Goal: Task Accomplishment & Management: Complete application form

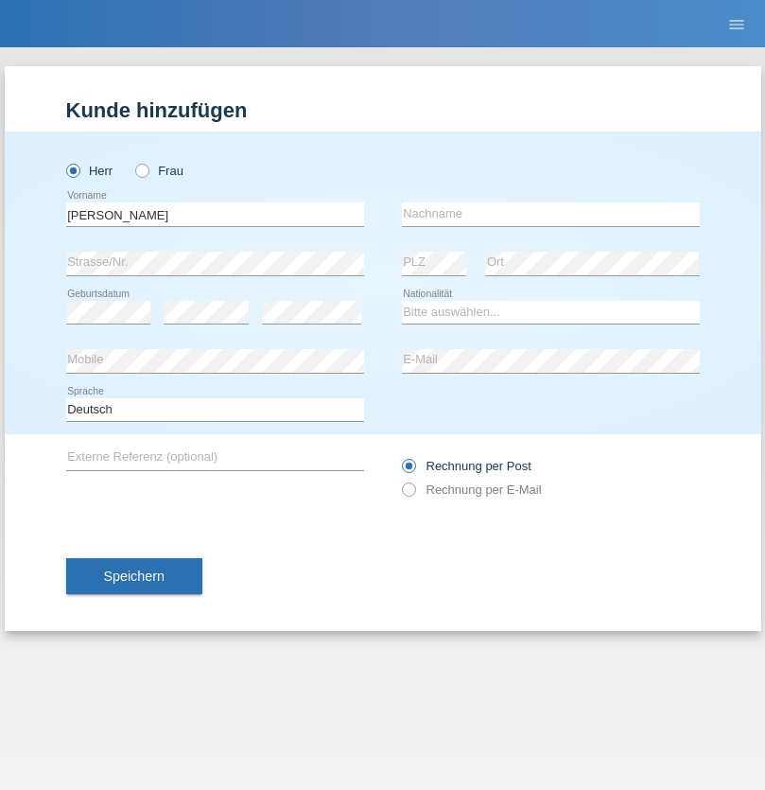
type input "Mohamed"
click at [551, 214] on input "text" at bounding box center [551, 214] width 298 height 24
type input "Mohamed"
select select "SY"
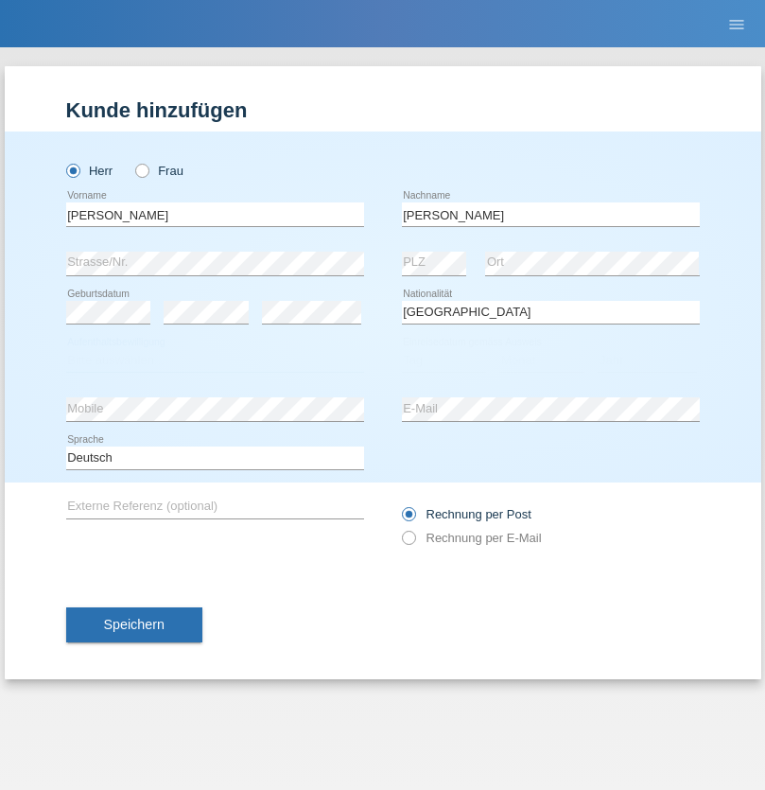
select select "C"
select select "21"
select select "12"
select select "2013"
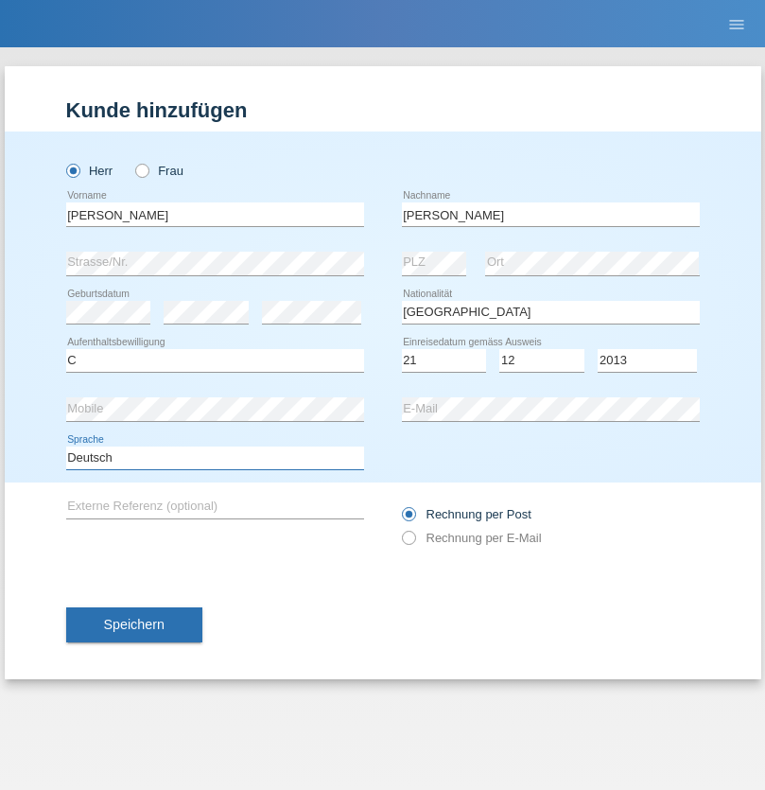
select select "en"
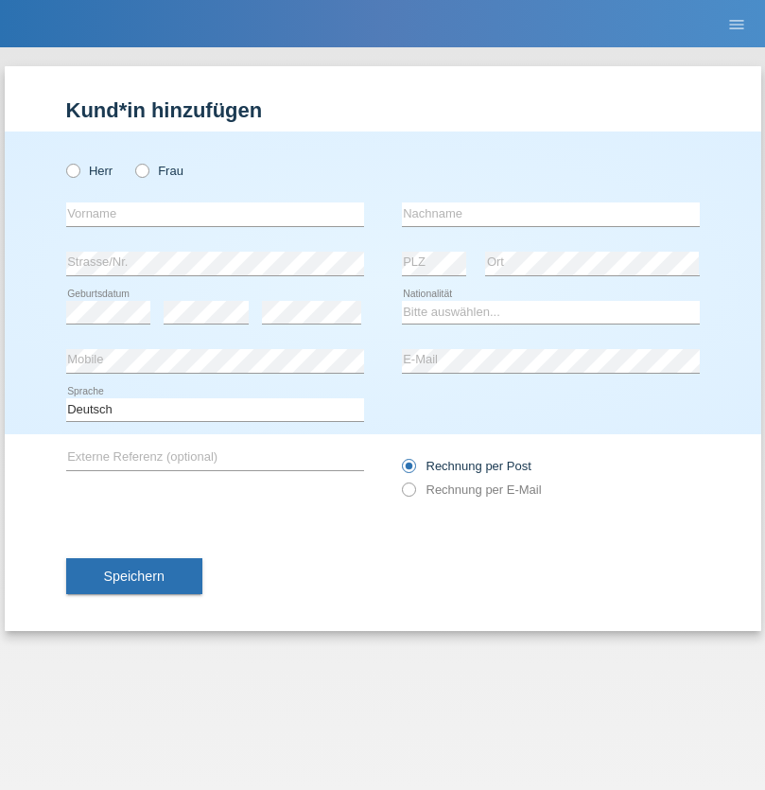
radio input "true"
click at [215, 214] on input "text" at bounding box center [215, 214] width 298 height 24
type input "David"
click at [551, 214] on input "text" at bounding box center [551, 214] width 298 height 24
type input "Senn"
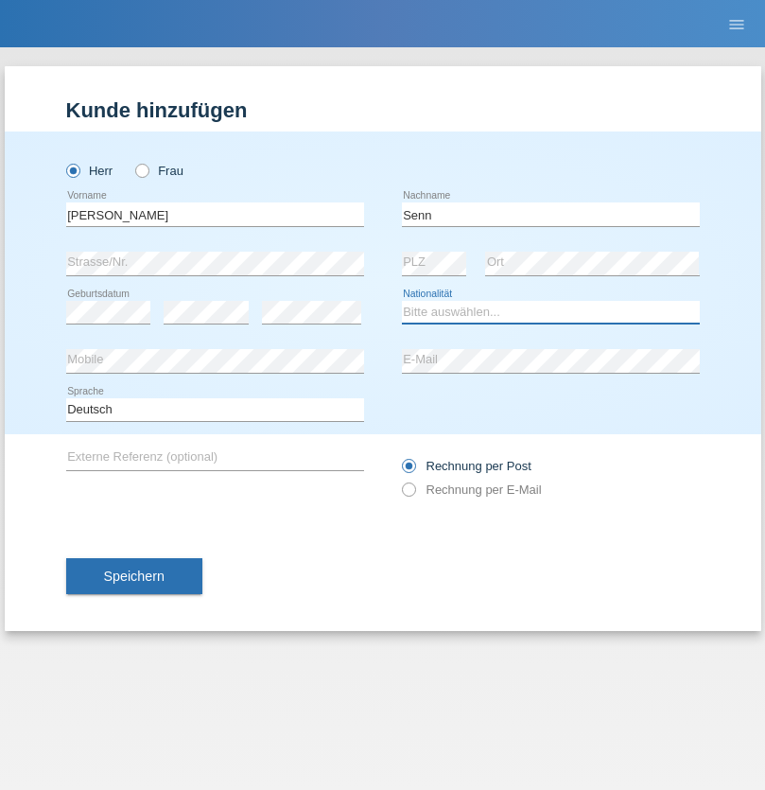
select select "CH"
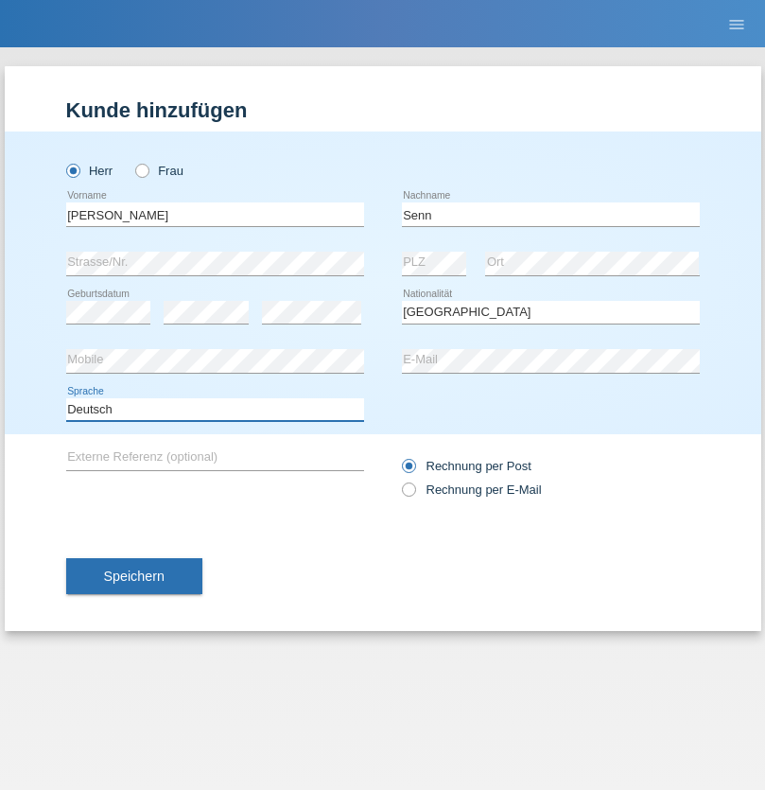
select select "en"
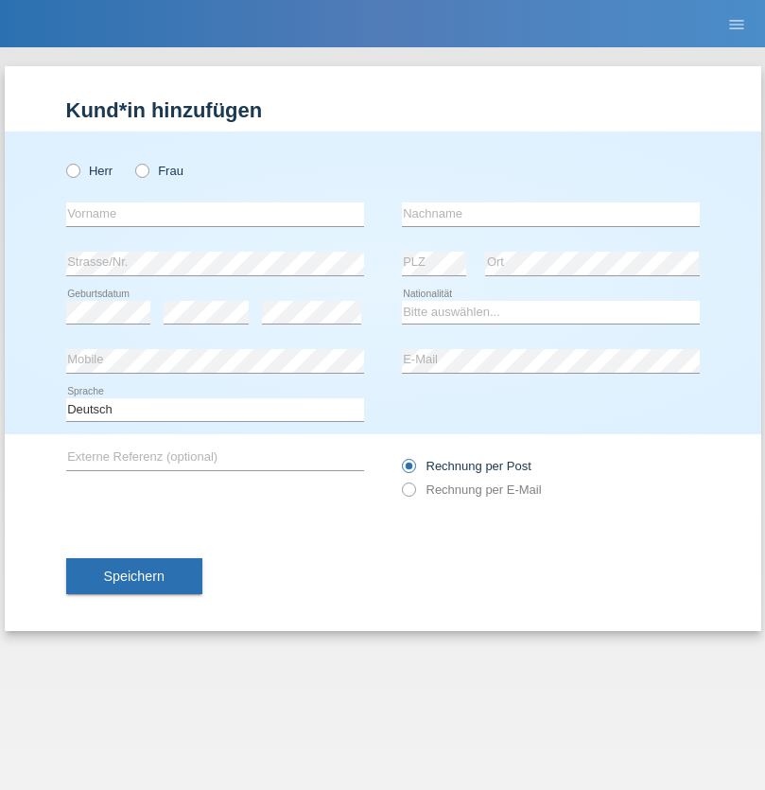
radio input "true"
click at [215, 214] on input "text" at bounding box center [215, 214] width 298 height 24
type input "[PERSON_NAME]"
click at [551, 214] on input "text" at bounding box center [551, 214] width 298 height 24
type input "Dössegger"
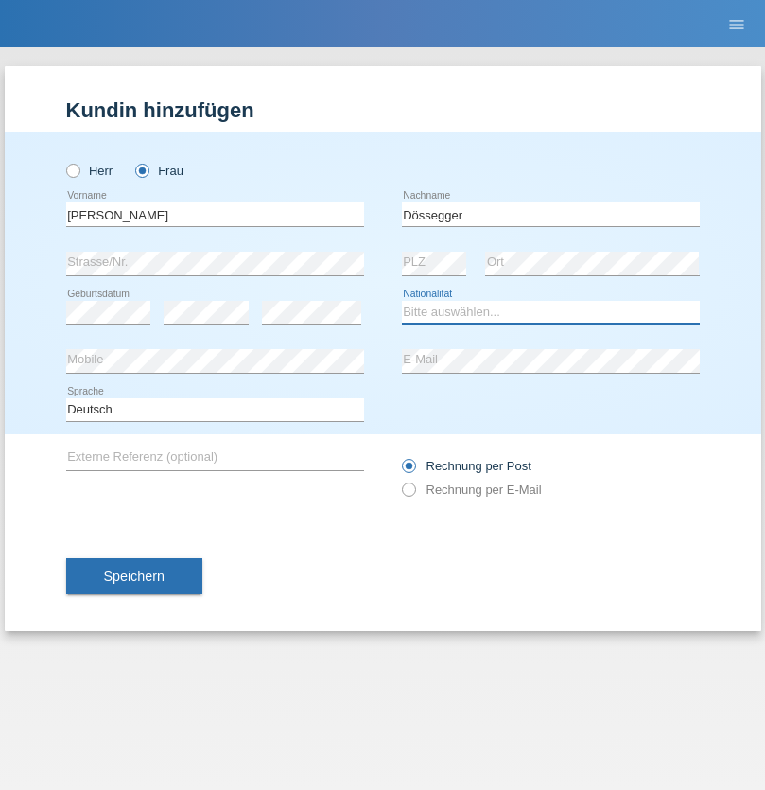
select select "CH"
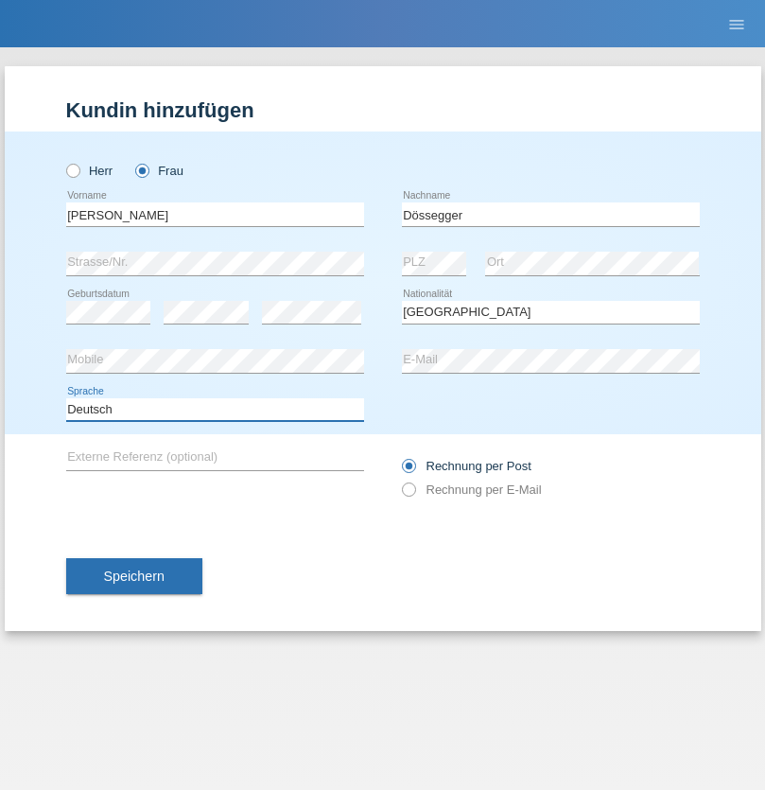
select select "en"
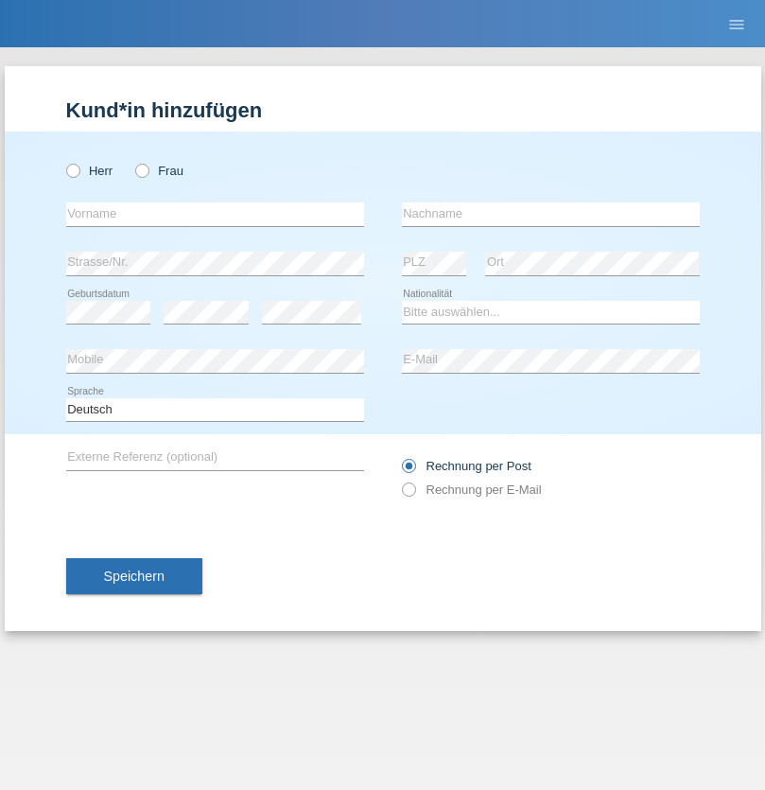
radio input "true"
click at [215, 214] on input "text" at bounding box center [215, 214] width 298 height 24
type input "firat"
click at [551, 214] on input "text" at bounding box center [551, 214] width 298 height 24
type input "kara"
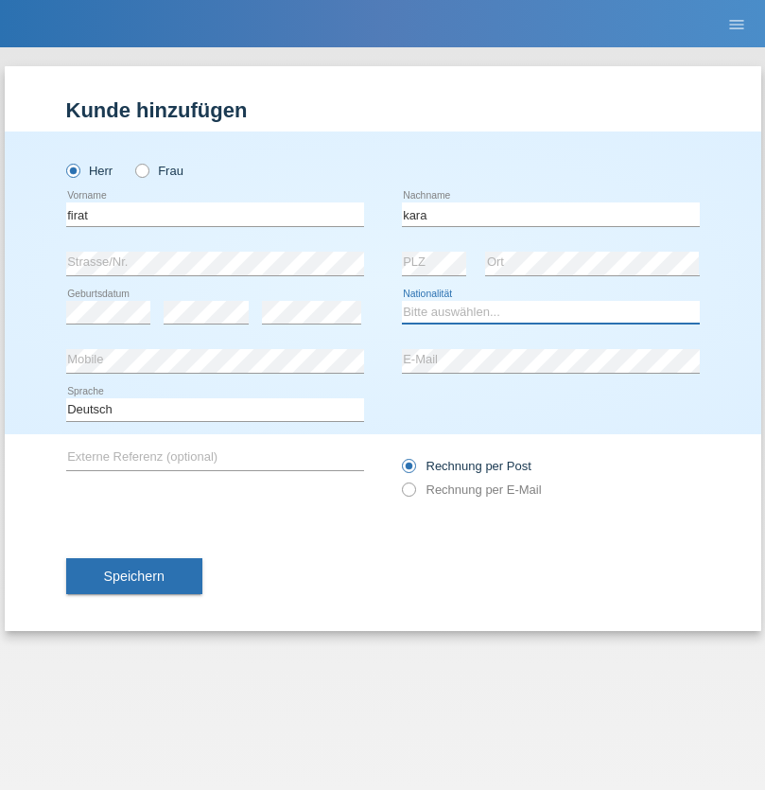
select select "CH"
radio input "true"
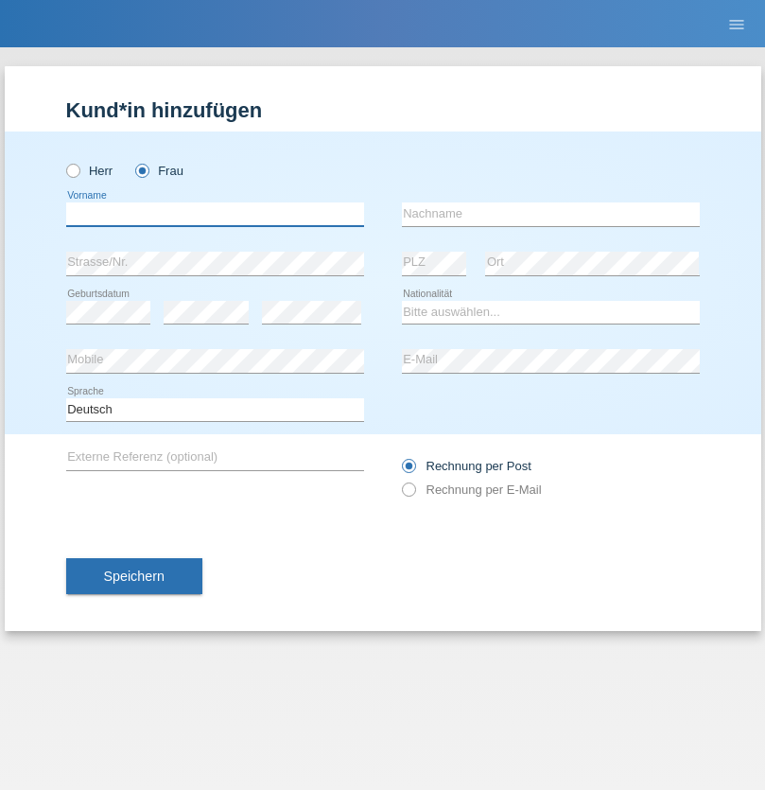
click at [215, 214] on input "text" at bounding box center [215, 214] width 298 height 24
type input "Senije"
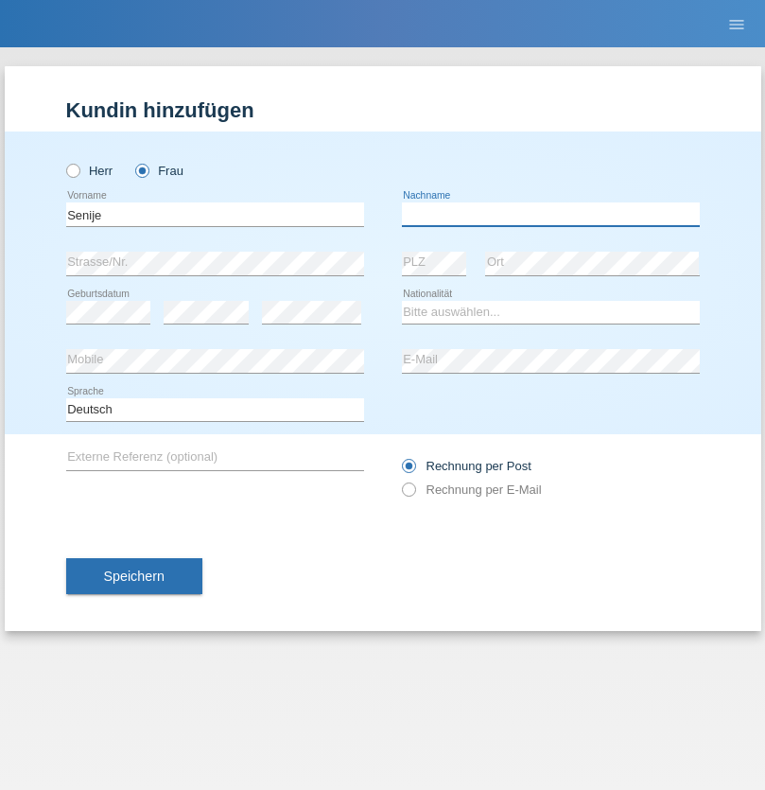
click at [551, 214] on input "text" at bounding box center [551, 214] width 298 height 24
type input "Rama"
select select "CH"
radio input "true"
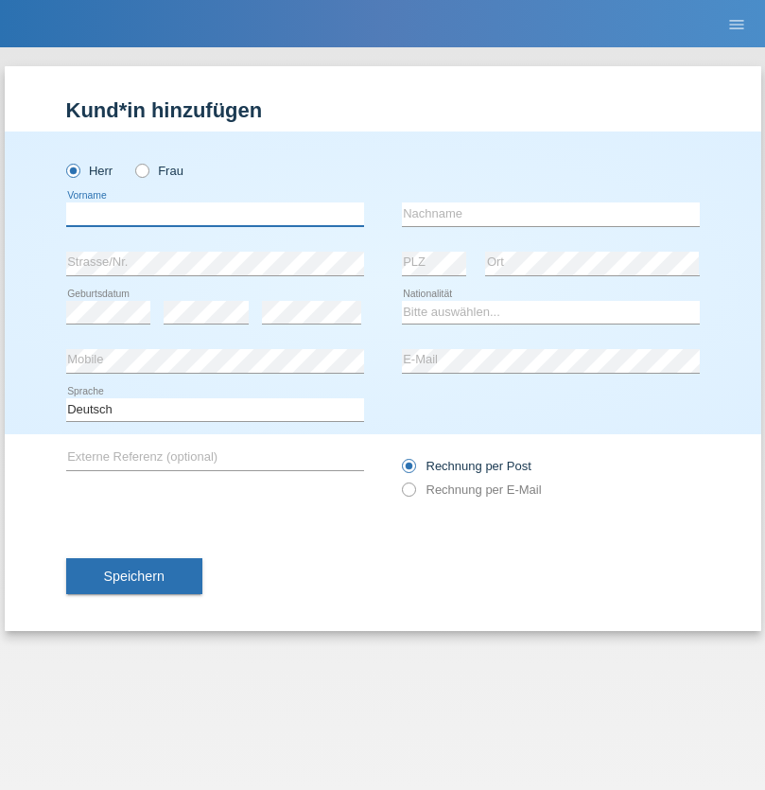
click at [215, 214] on input "text" at bounding box center [215, 214] width 298 height 24
type input "Andy"
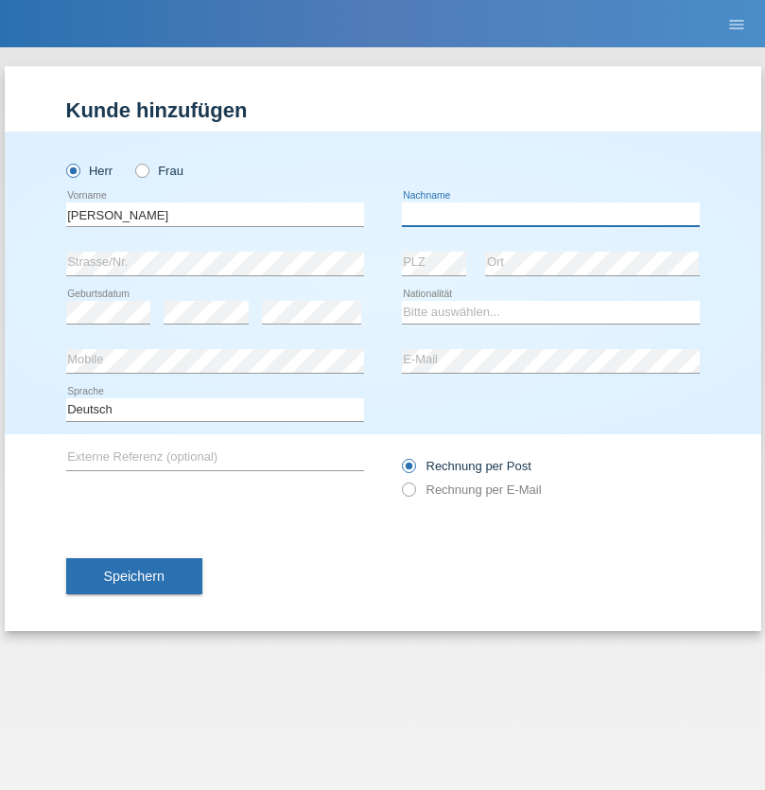
click at [551, 214] on input "text" at bounding box center [551, 214] width 298 height 24
type input "Priestley"
select select "CH"
radio input "true"
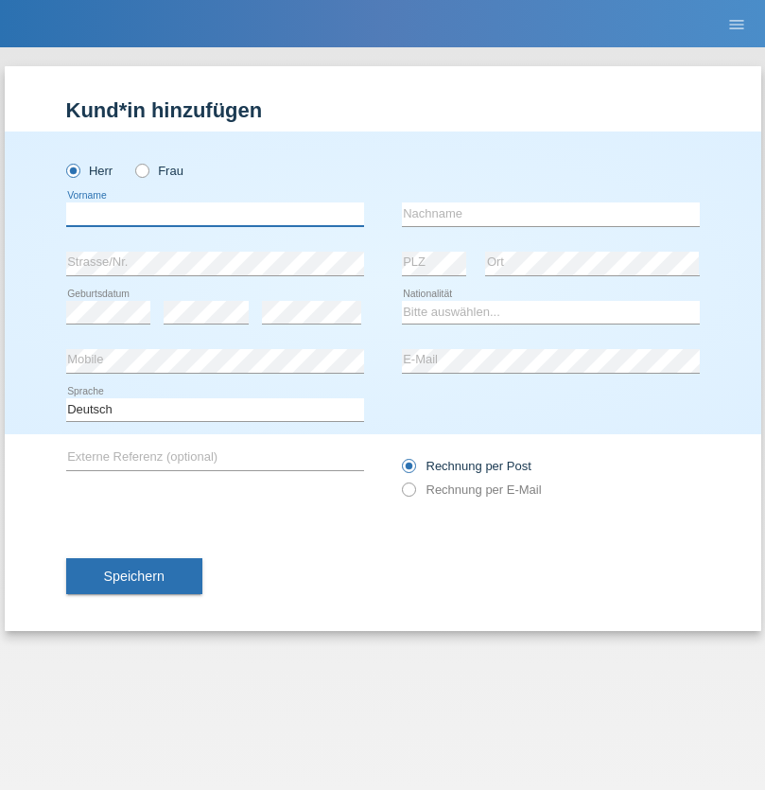
click at [215, 214] on input "text" at bounding box center [215, 214] width 298 height 24
type input "[PERSON_NAME]"
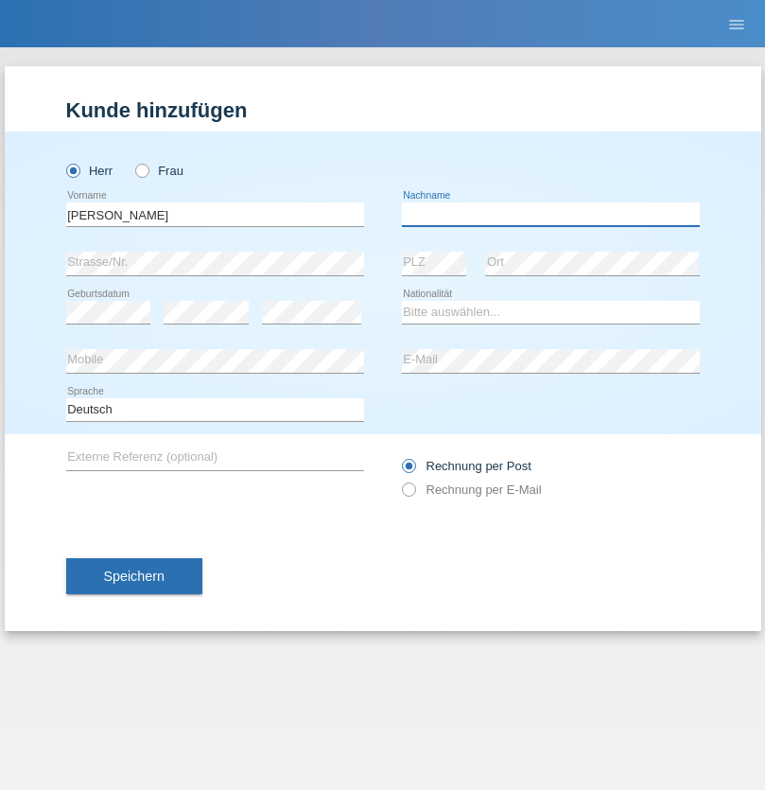
click at [551, 214] on input "text" at bounding box center [551, 214] width 298 height 24
type input "Fortugno"
select select "IT"
select select "C"
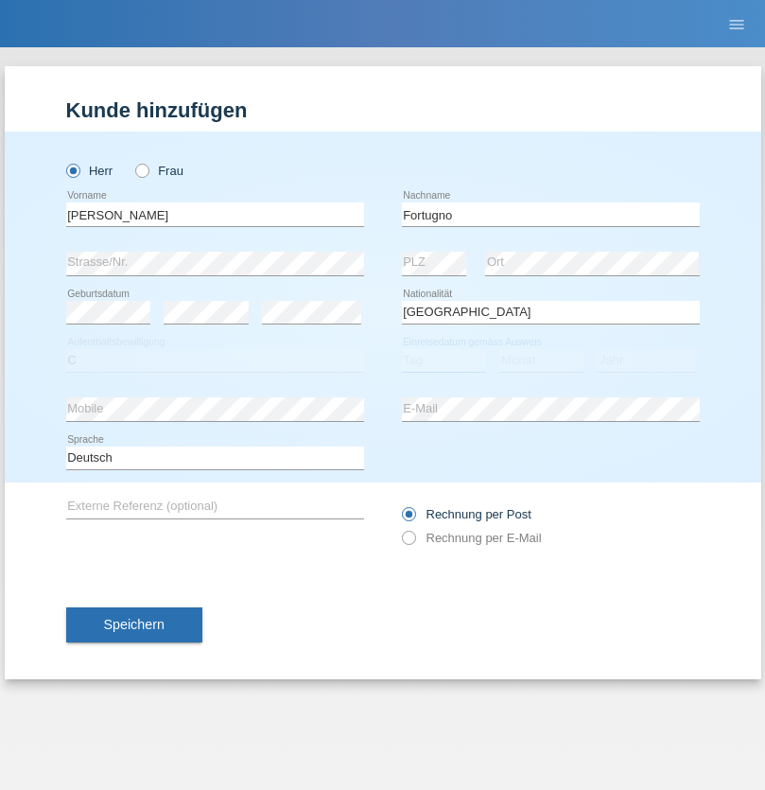
select select "09"
select select "08"
select select "2006"
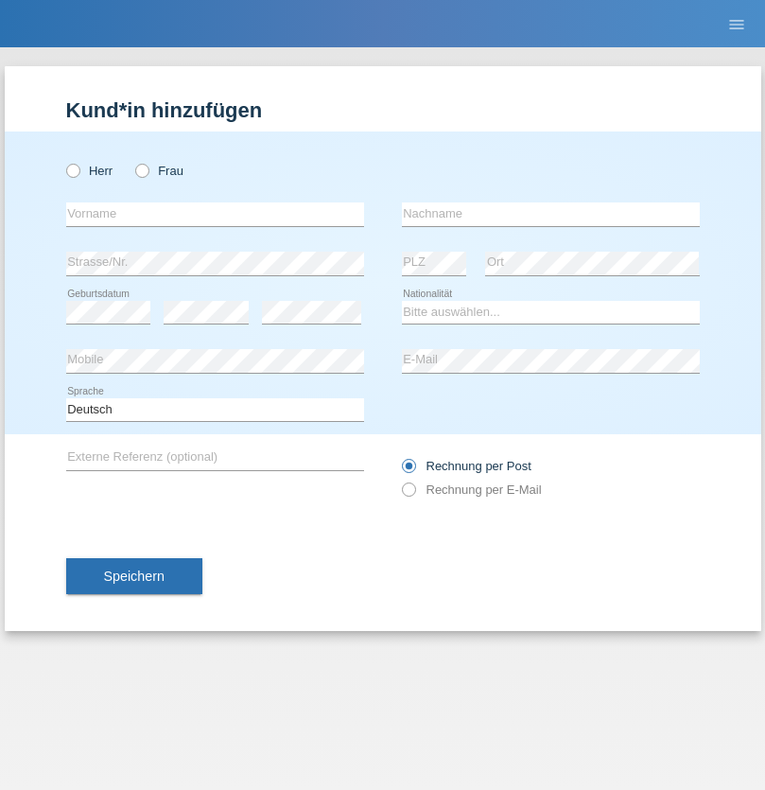
radio input "true"
click at [215, 214] on input "text" at bounding box center [215, 214] width 298 height 24
type input "[PERSON_NAME]"
click at [551, 214] on input "text" at bounding box center [551, 214] width 298 height 24
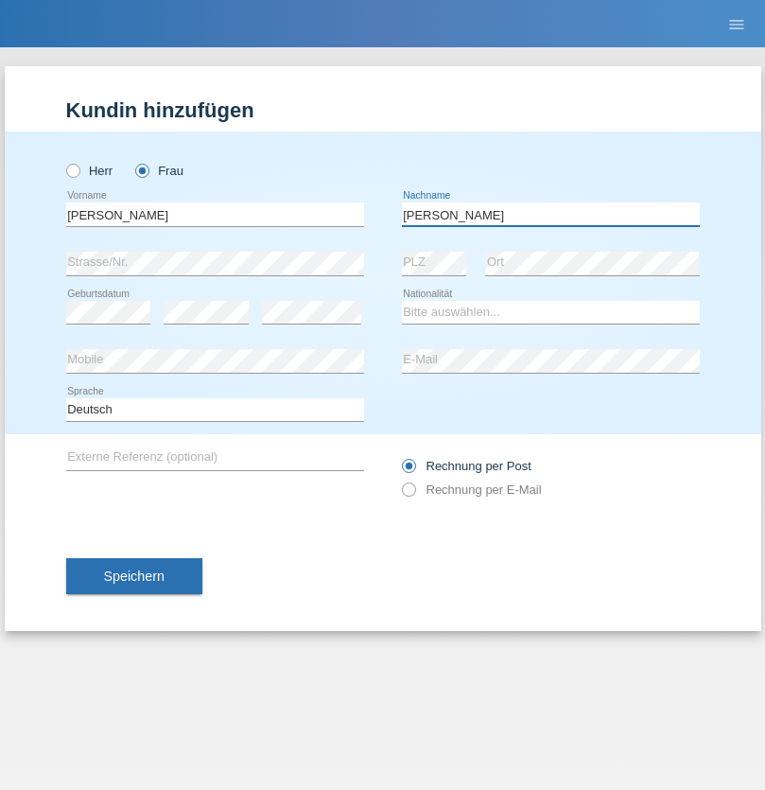
type input "[PERSON_NAME]"
select select "UA"
select select "C"
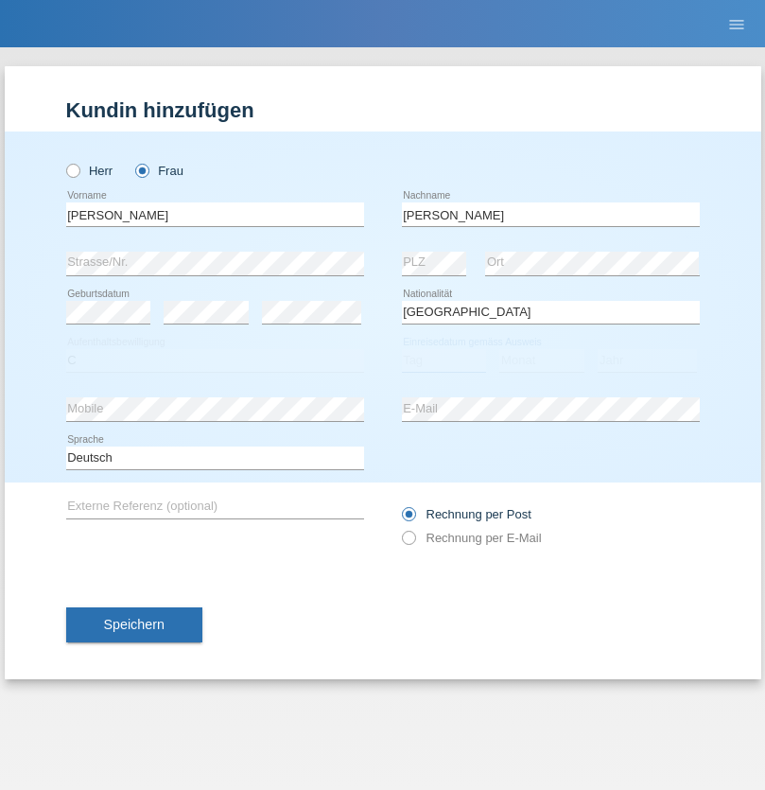
select select "23"
select select "10"
select select "2021"
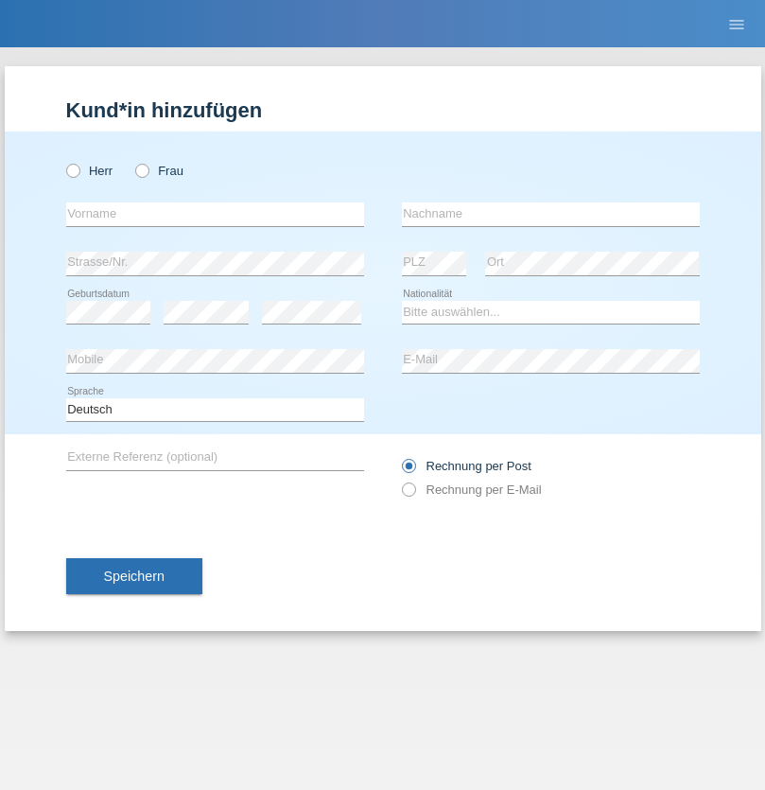
radio input "true"
click at [215, 214] on input "text" at bounding box center [215, 214] width 298 height 24
type input "Nuria"
click at [551, 214] on input "text" at bounding box center [551, 214] width 298 height 24
type input "D'Antino"
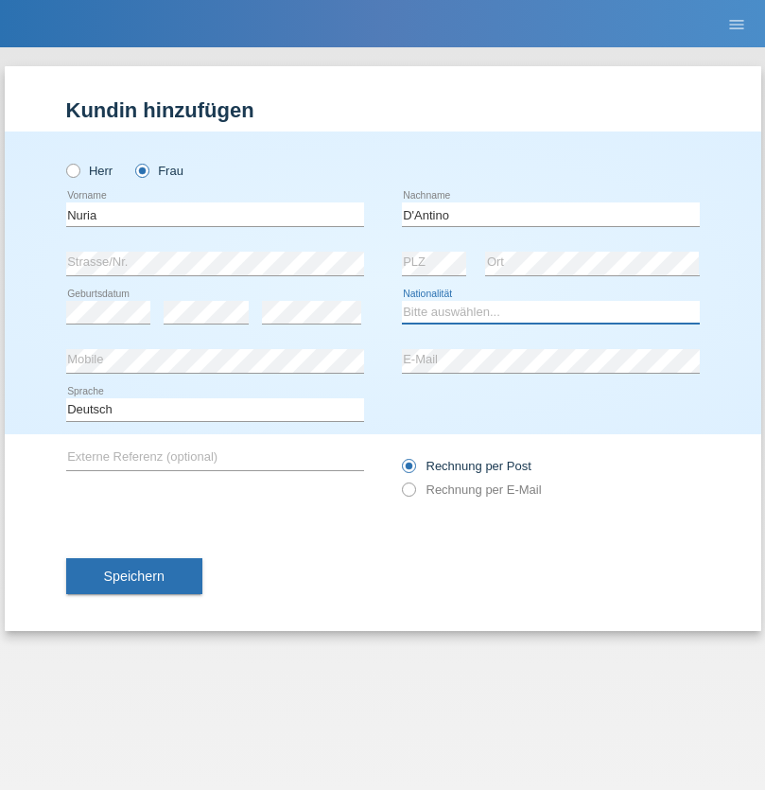
select select "CH"
